Goal: Task Accomplishment & Management: Use online tool/utility

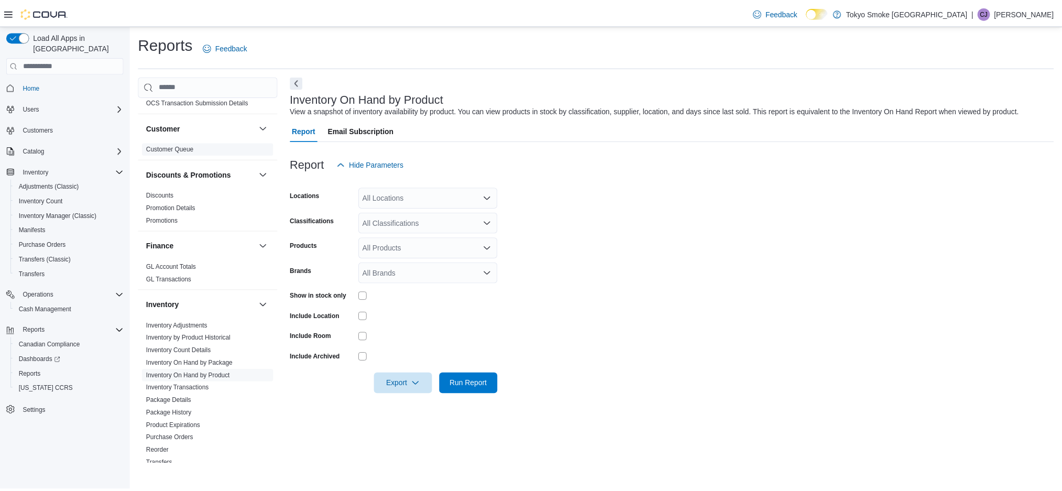
scroll to position [91, 0]
click at [205, 379] on span "Inventory On Hand by Product" at bounding box center [210, 375] width 133 height 13
click at [409, 204] on div "All Locations" at bounding box center [432, 197] width 140 height 21
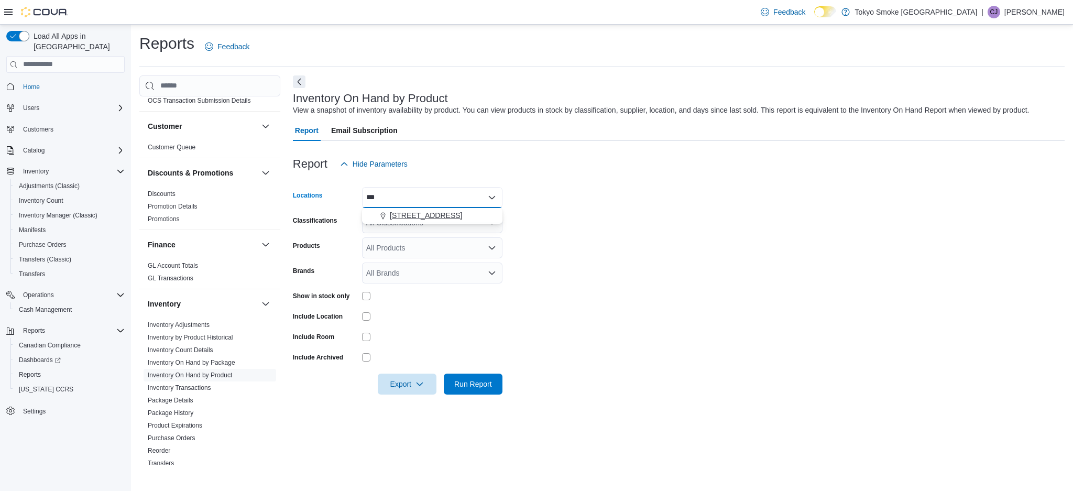
type input "***"
click at [411, 214] on span "[STREET_ADDRESS]" at bounding box center [426, 215] width 72 height 10
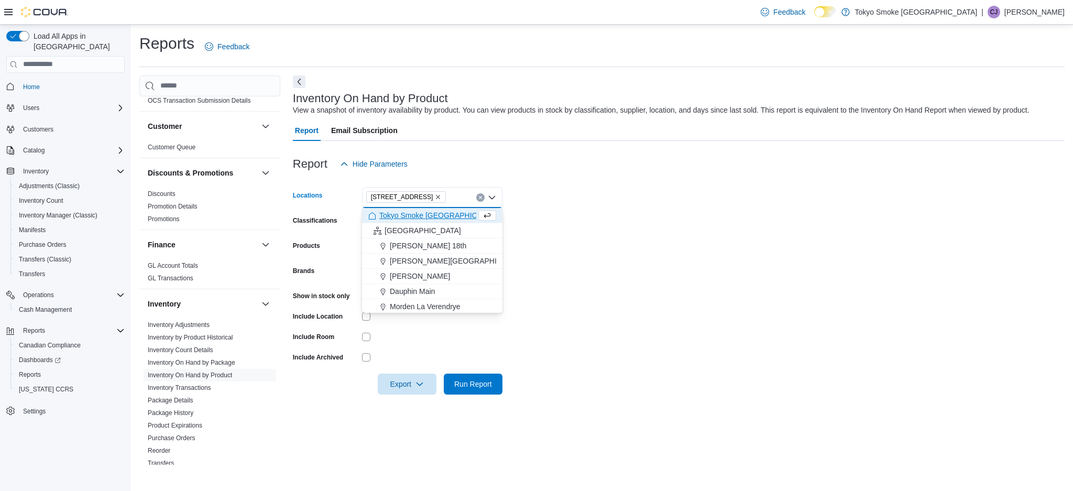
click at [630, 208] on form "Locations [STREET_ADDRESS] Selected. [STREET_ADDRESS] Press Backspace to delete…" at bounding box center [679, 285] width 772 height 220
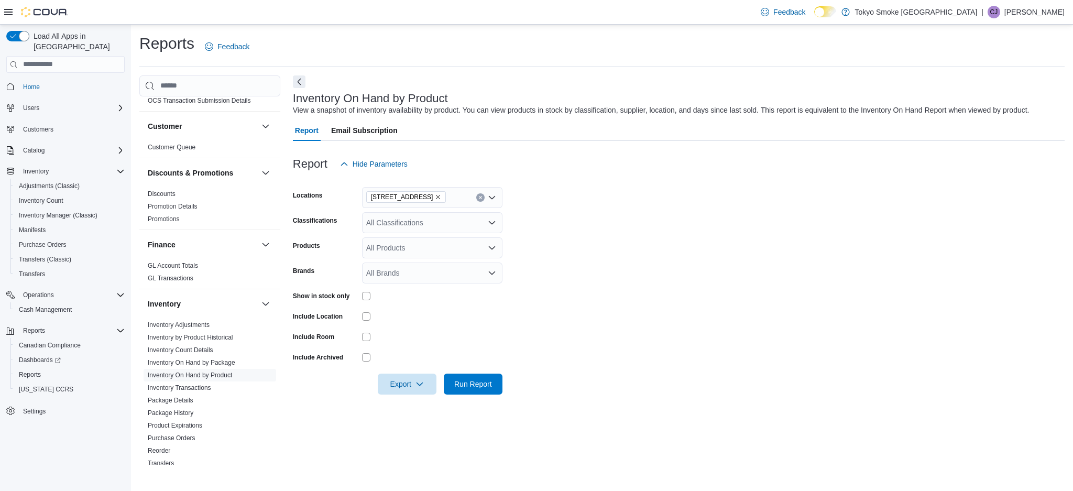
click at [417, 225] on div "All Classifications" at bounding box center [432, 222] width 140 height 21
type input "***"
click at [401, 241] on span "Cannabis" at bounding box center [400, 240] width 31 height 10
click at [724, 292] on form "Locations [STREET_ADDRESS] Classifications Cannabis Products All Products Brand…" at bounding box center [679, 285] width 772 height 220
click at [468, 373] on div at bounding box center [679, 369] width 772 height 8
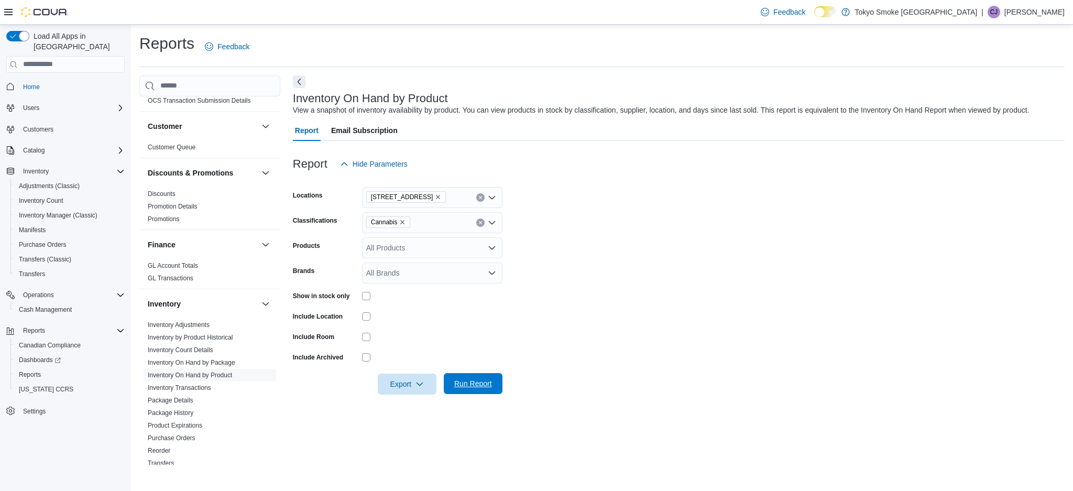
click at [483, 390] on span "Run Report" at bounding box center [473, 383] width 46 height 21
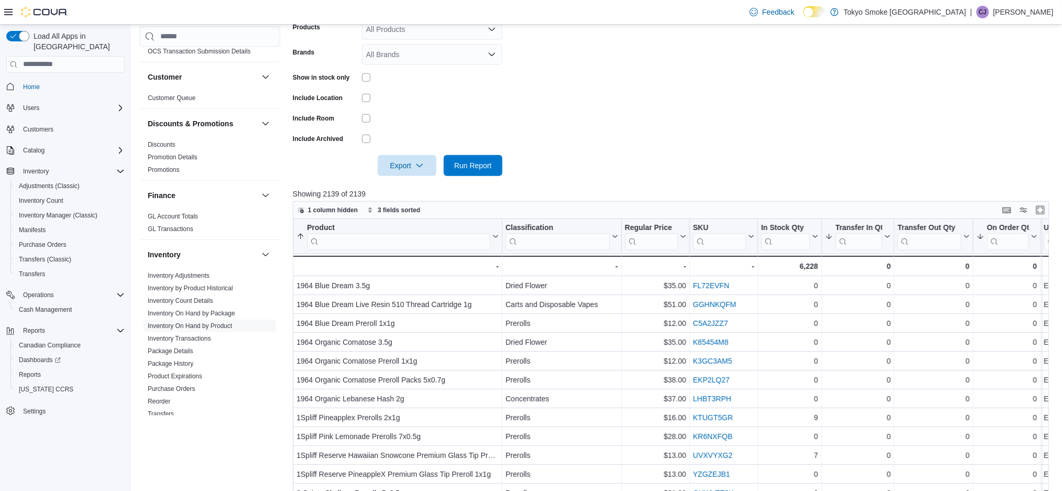
scroll to position [218, 0]
click at [424, 162] on span "Export" at bounding box center [407, 165] width 46 height 21
click at [418, 189] on span "Export to Excel" at bounding box center [408, 187] width 47 height 8
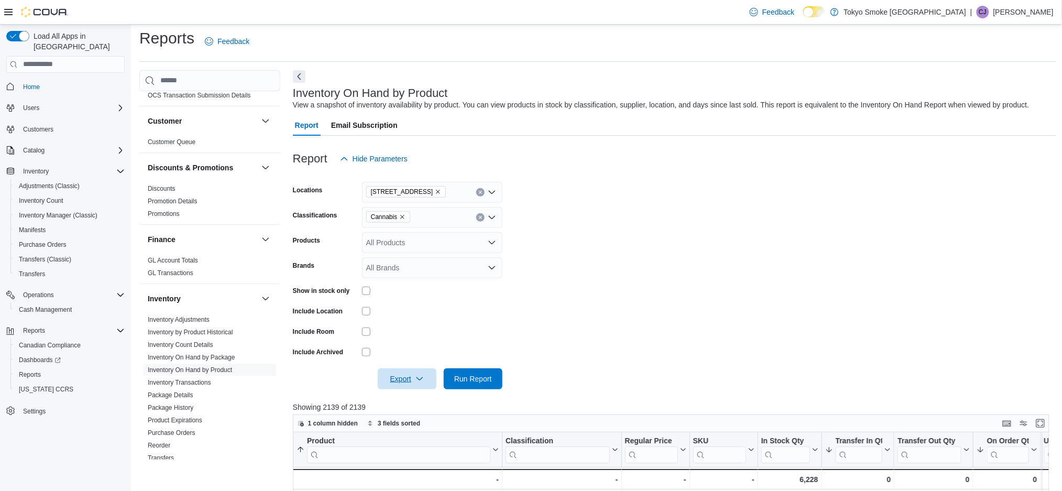
scroll to position [0, 0]
